Goal: Information Seeking & Learning: Understand process/instructions

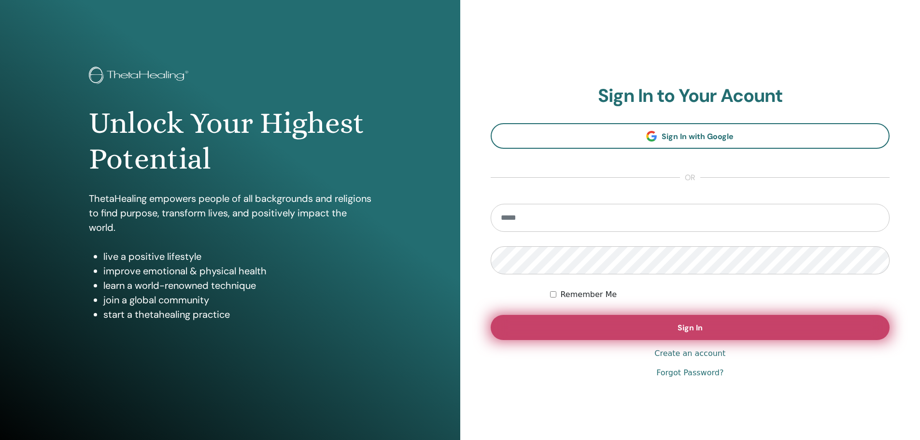
type input "**********"
click at [675, 334] on button "Sign In" at bounding box center [689, 327] width 399 height 25
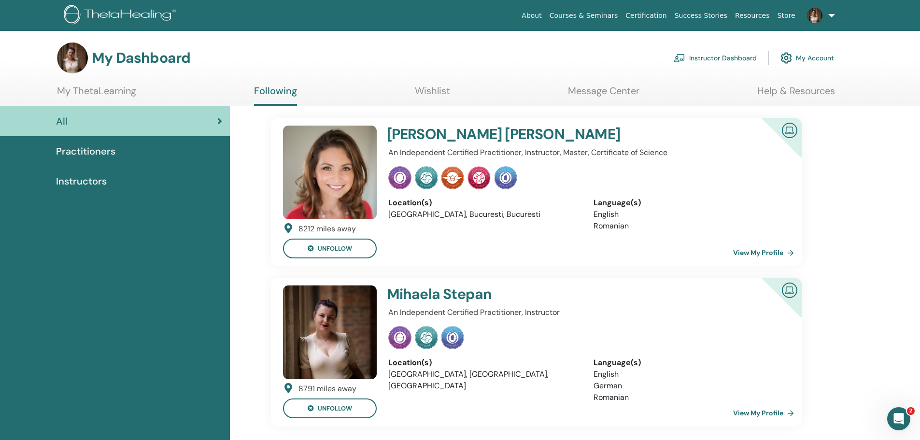
click at [112, 154] on span "Practitioners" at bounding box center [85, 151] width 59 height 14
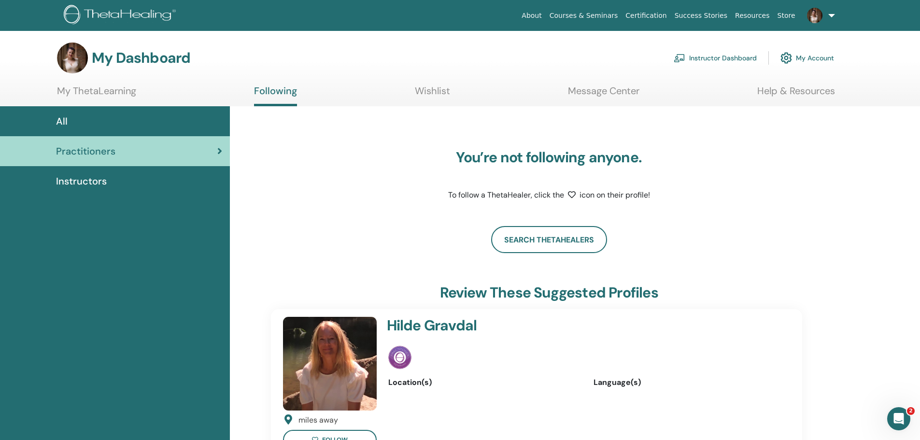
click at [145, 181] on div "Instructors" at bounding box center [115, 181] width 214 height 14
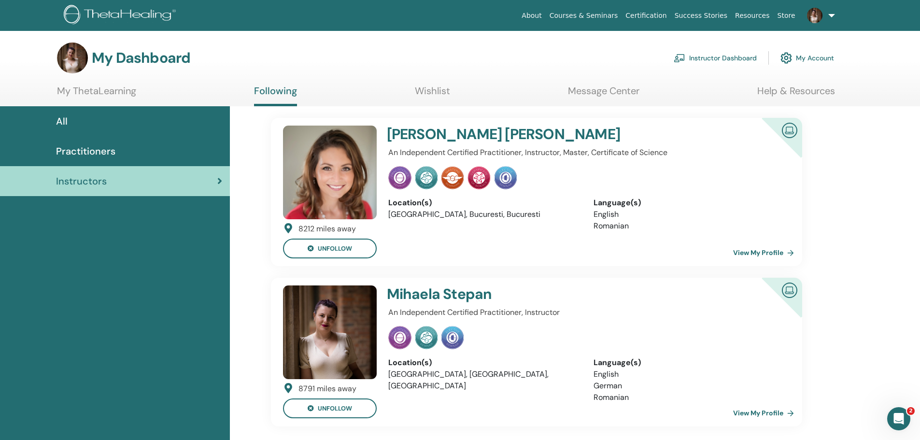
click at [113, 90] on link "My ThetaLearning" at bounding box center [96, 94] width 79 height 19
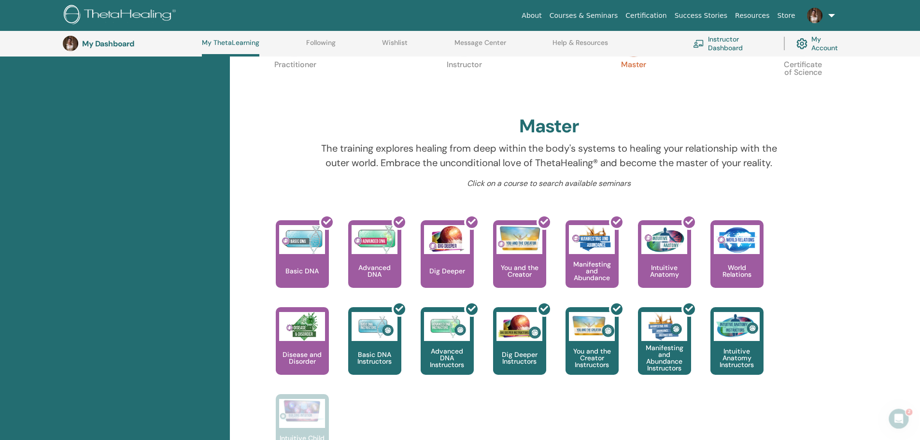
scroll to position [219, 0]
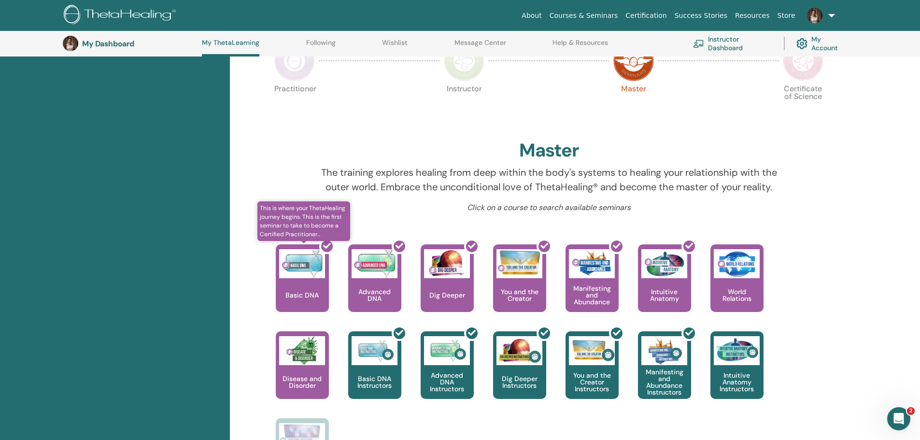
click at [317, 279] on div at bounding box center [307, 281] width 53 height 87
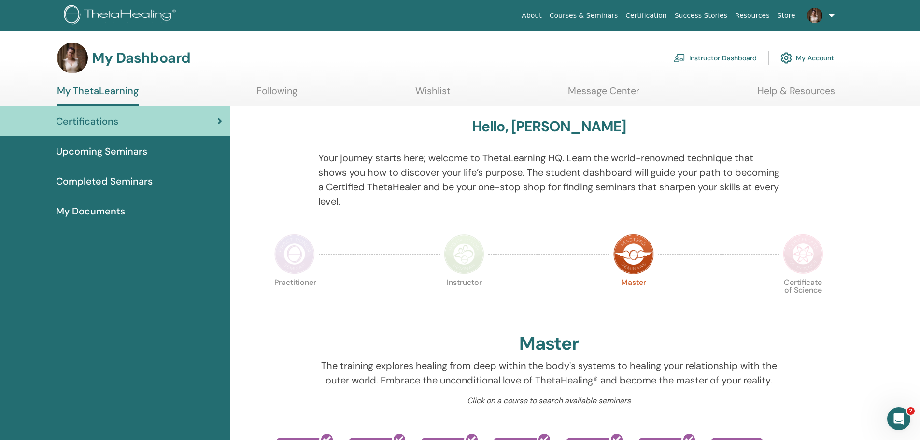
click at [130, 217] on div "My Documents" at bounding box center [115, 211] width 214 height 14
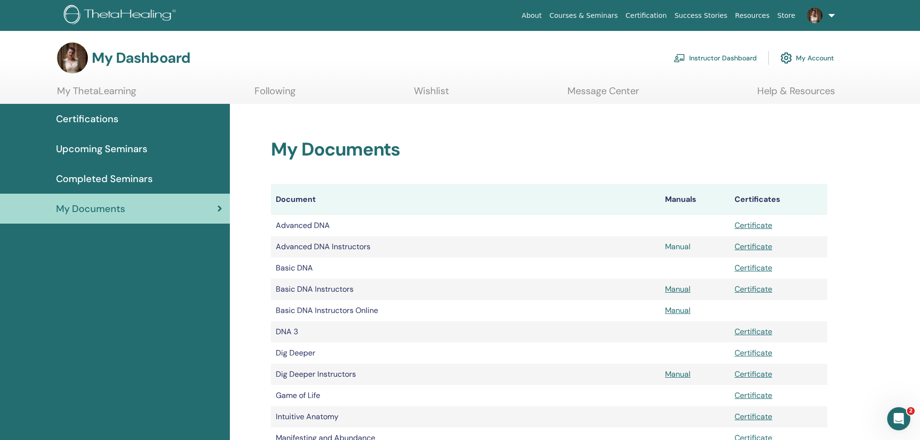
click at [681, 244] on link "Manual" at bounding box center [678, 246] width 26 height 10
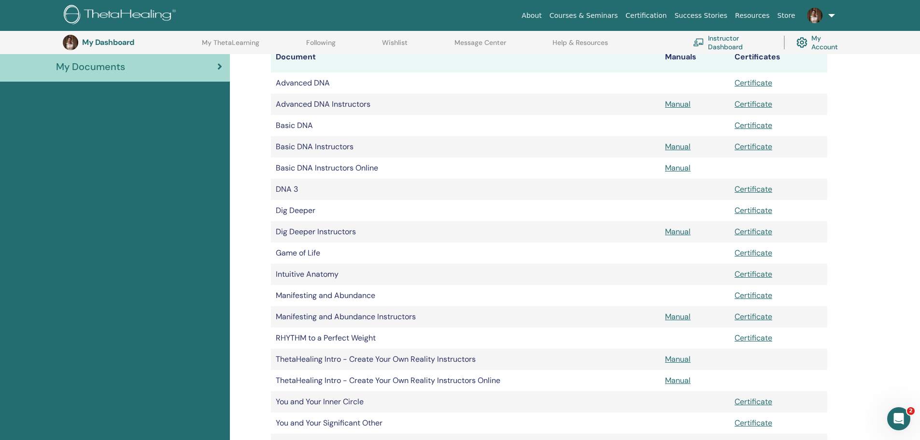
scroll to position [216, 0]
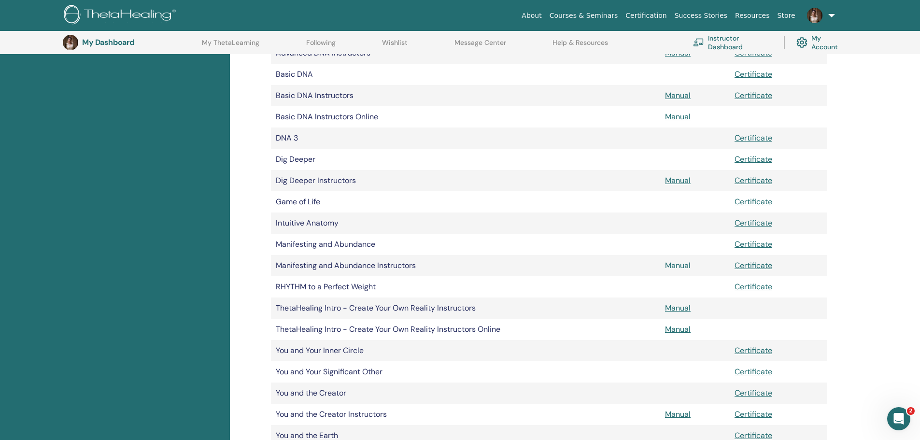
click at [679, 264] on link "Manual" at bounding box center [678, 265] width 26 height 10
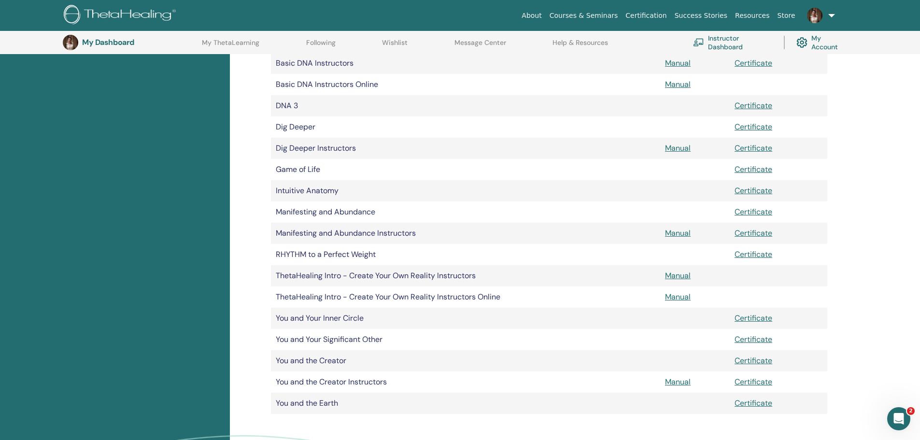
scroll to position [265, 0]
